Goal: Navigation & Orientation: Find specific page/section

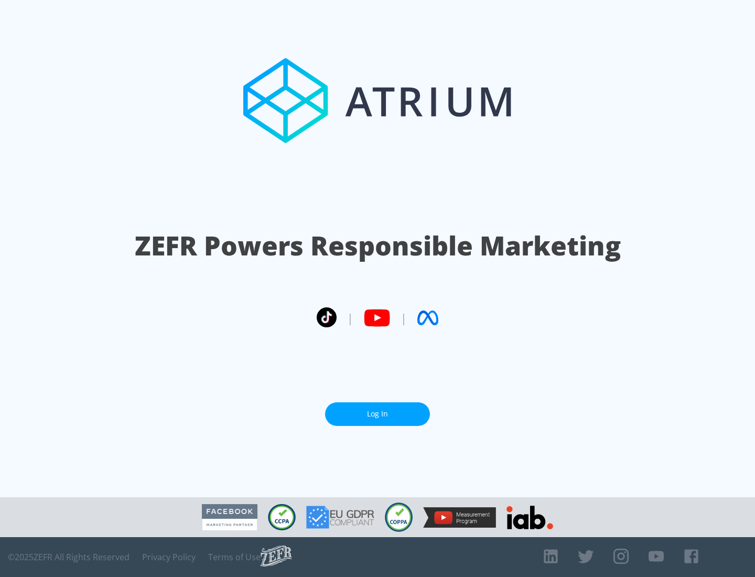
click at [378, 410] on link "Log In" at bounding box center [377, 414] width 105 height 24
